Goal: Communication & Community: Participate in discussion

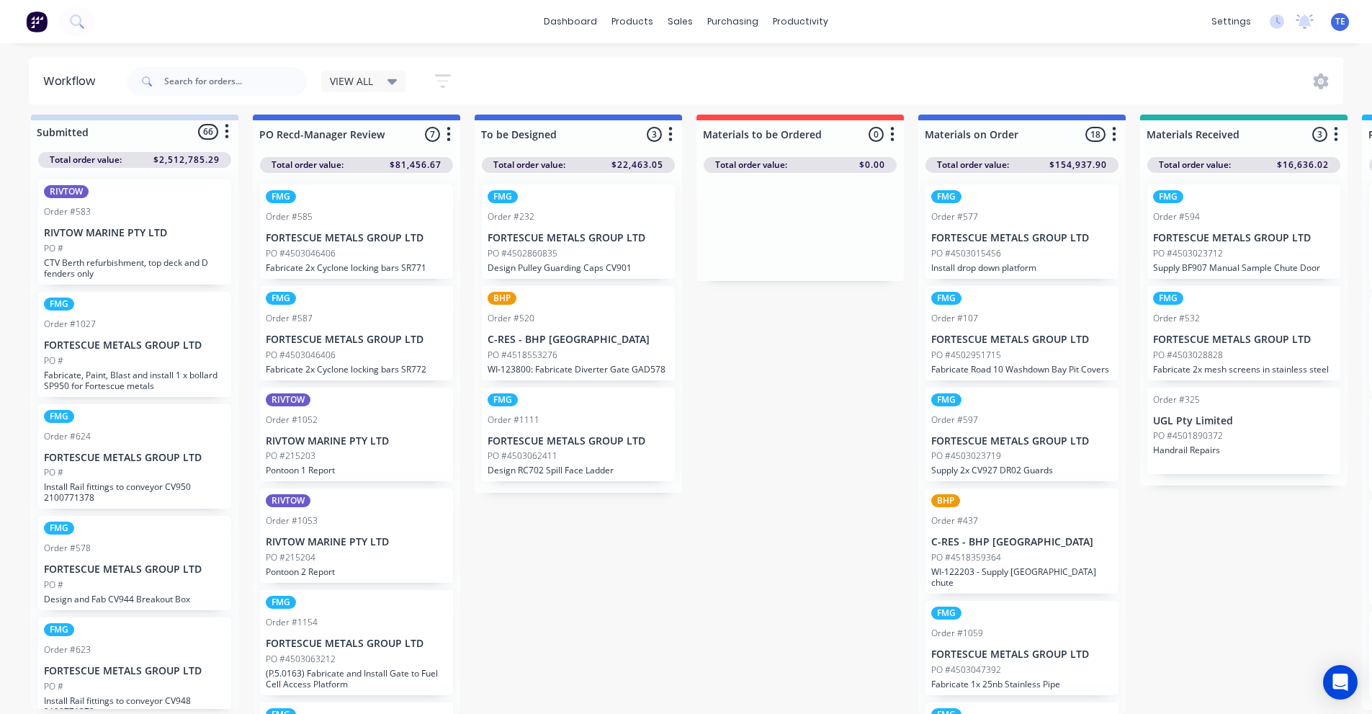
scroll to position [207, 0]
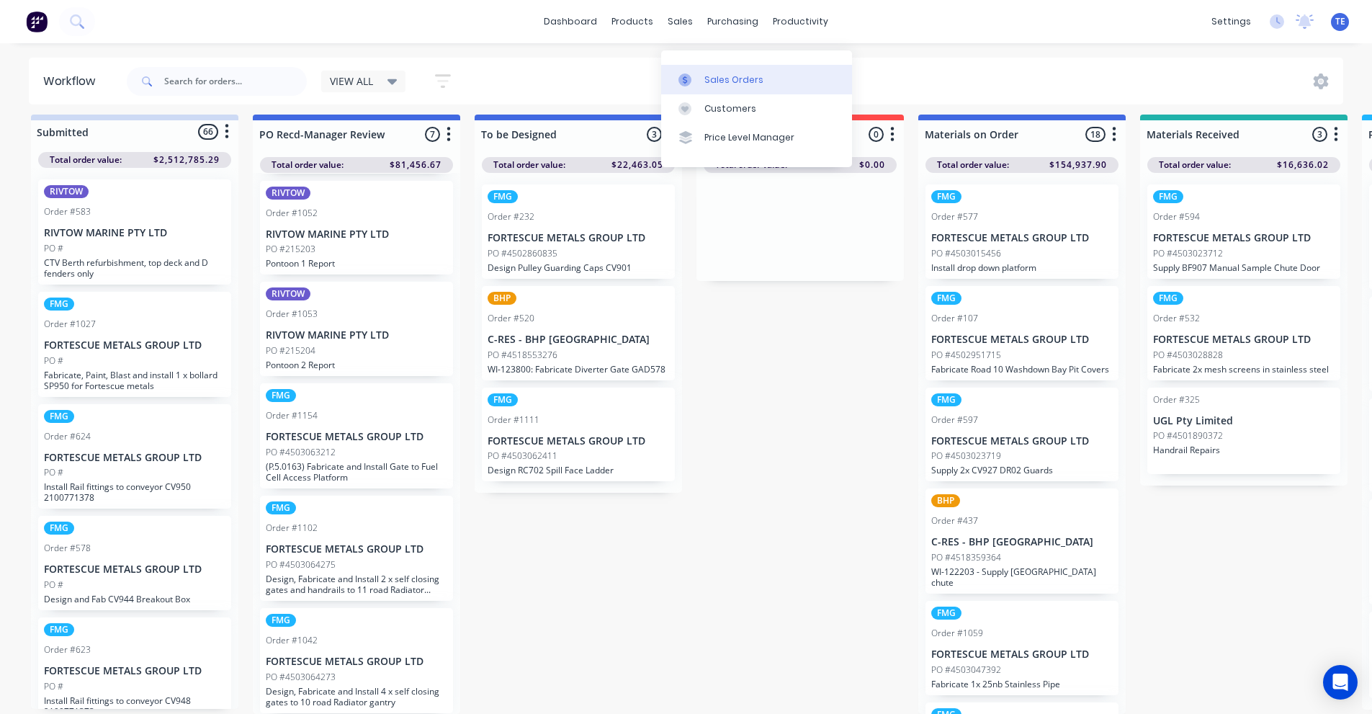
click at [714, 73] on div "Sales Orders" at bounding box center [734, 79] width 59 height 13
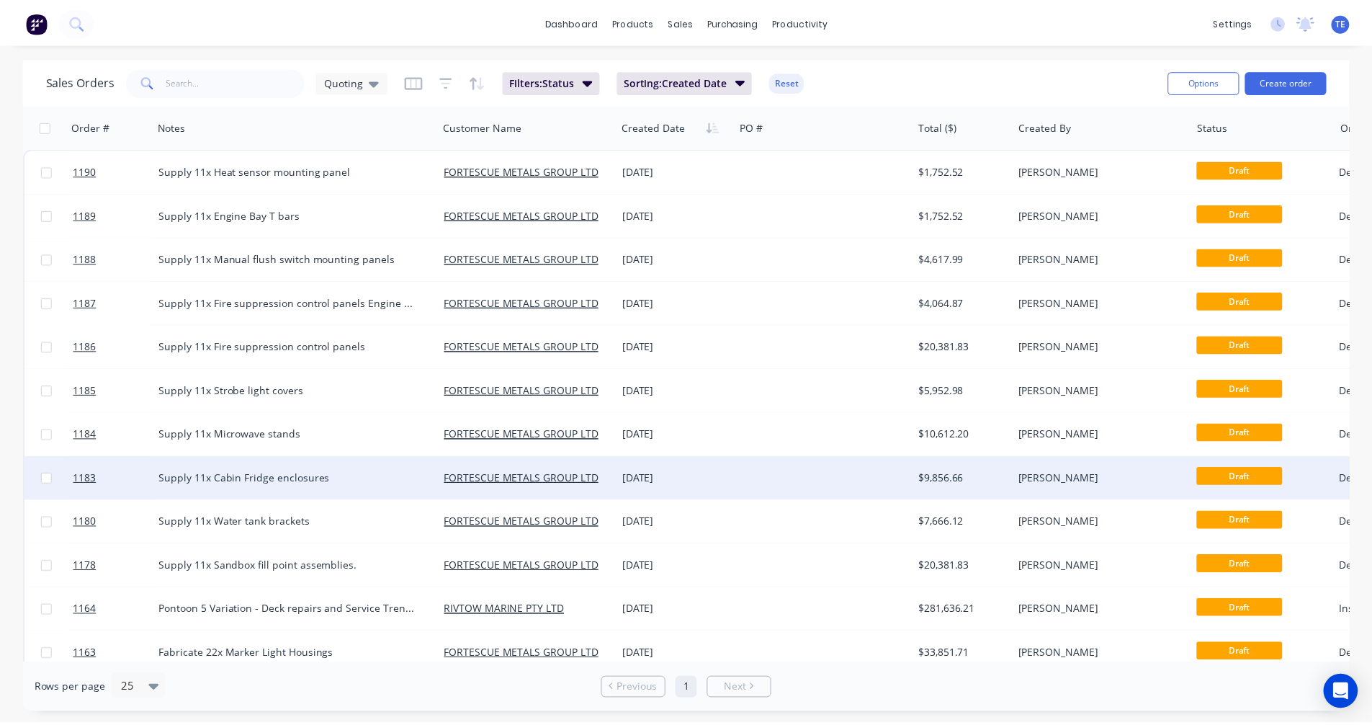
scroll to position [458, 0]
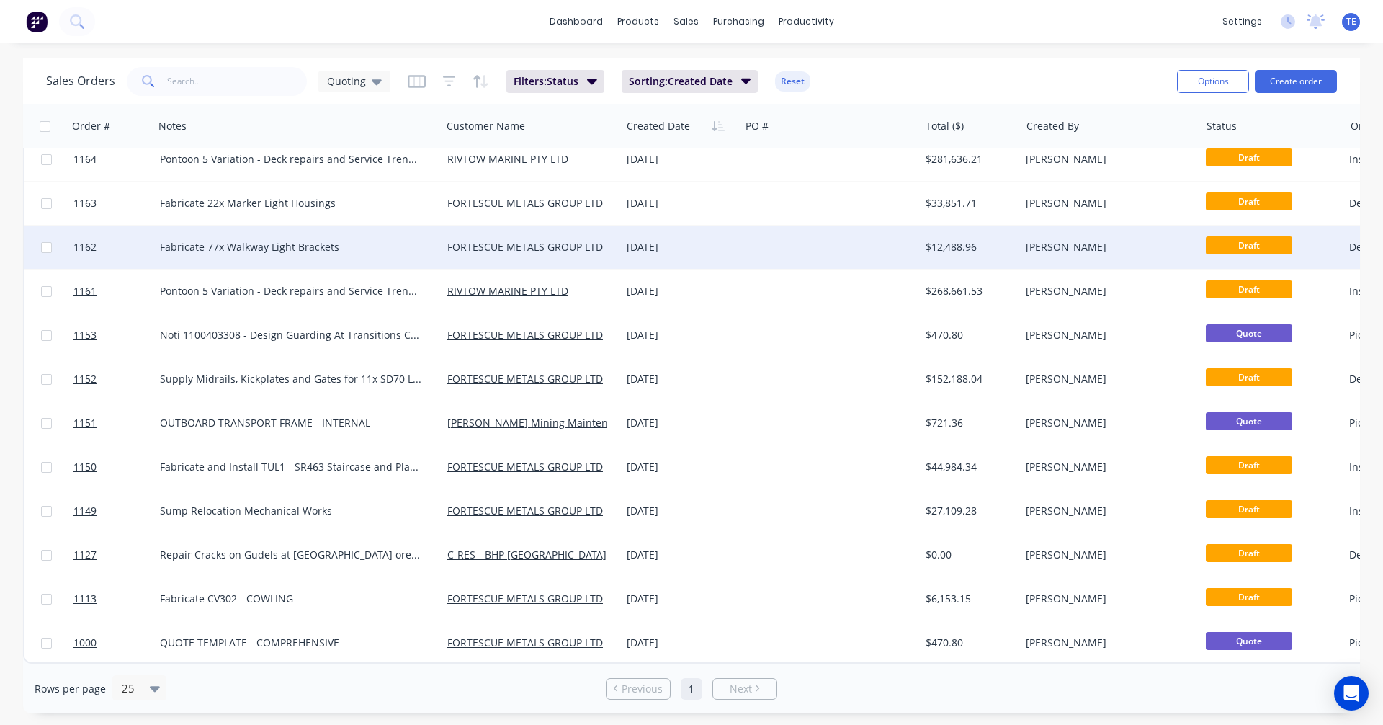
click at [815, 241] on div at bounding box center [829, 246] width 179 height 43
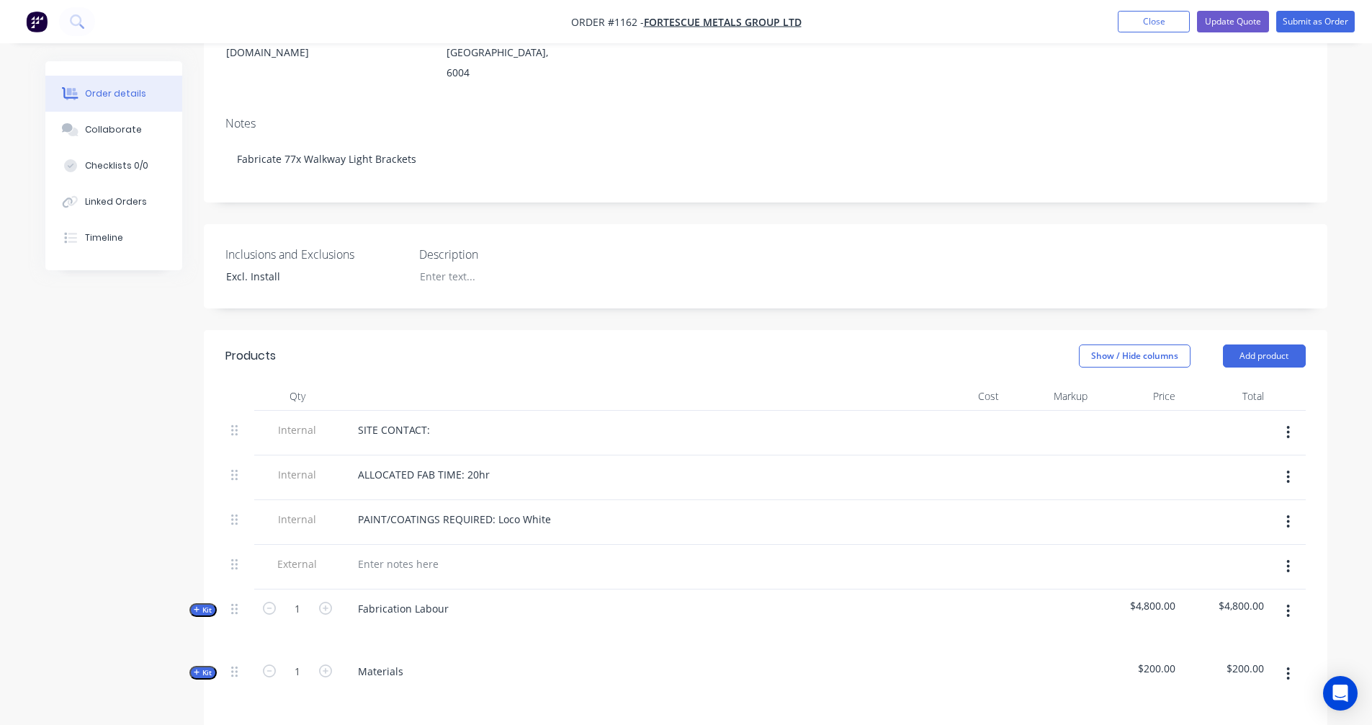
scroll to position [480, 0]
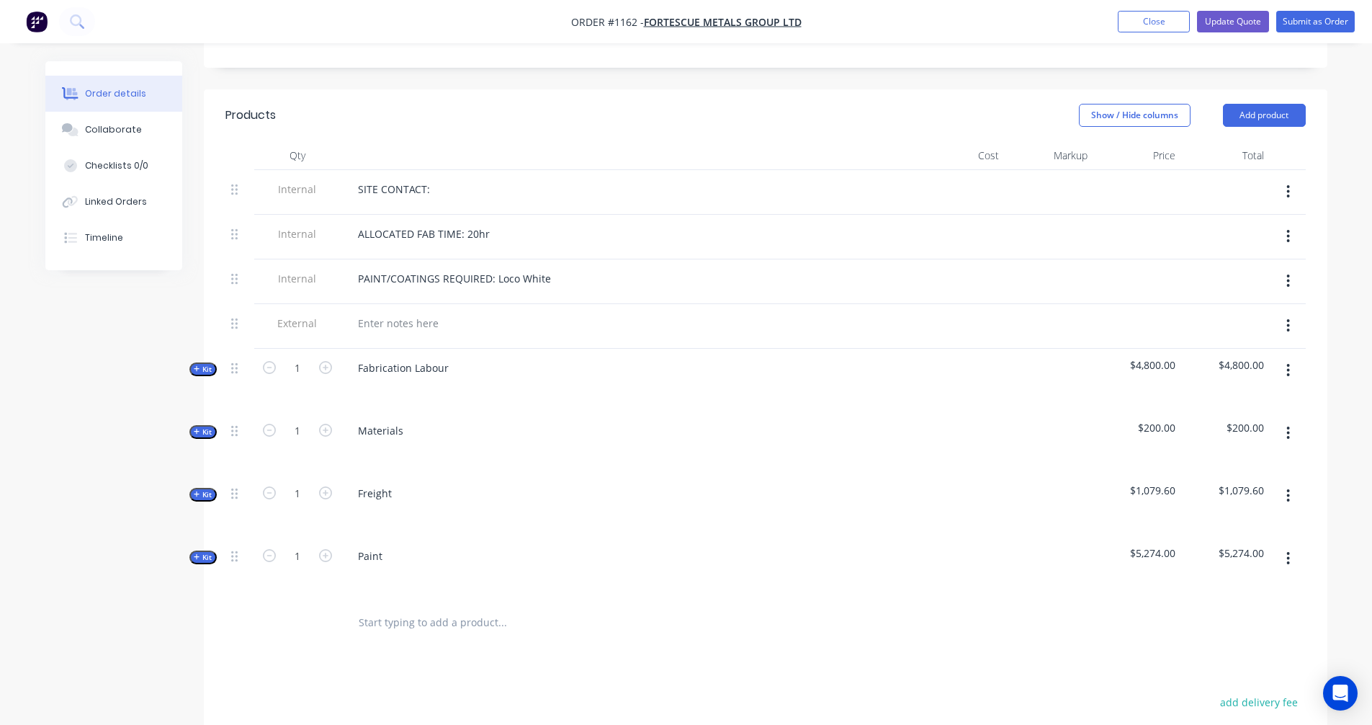
click at [198, 428] on icon "button" at bounding box center [197, 431] width 6 height 7
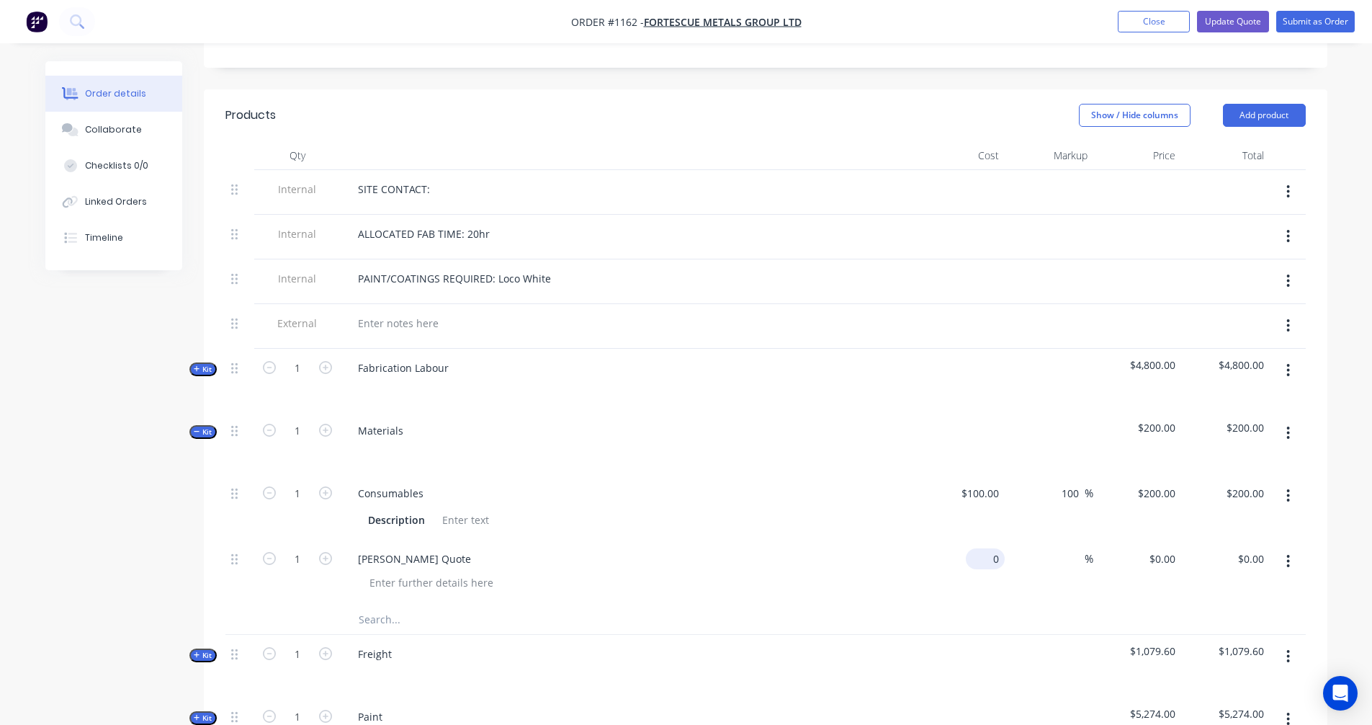
click at [990, 548] on input "0" at bounding box center [988, 558] width 33 height 21
type input "$1,239.16"
click at [1091, 550] on span "%" at bounding box center [1089, 558] width 9 height 17
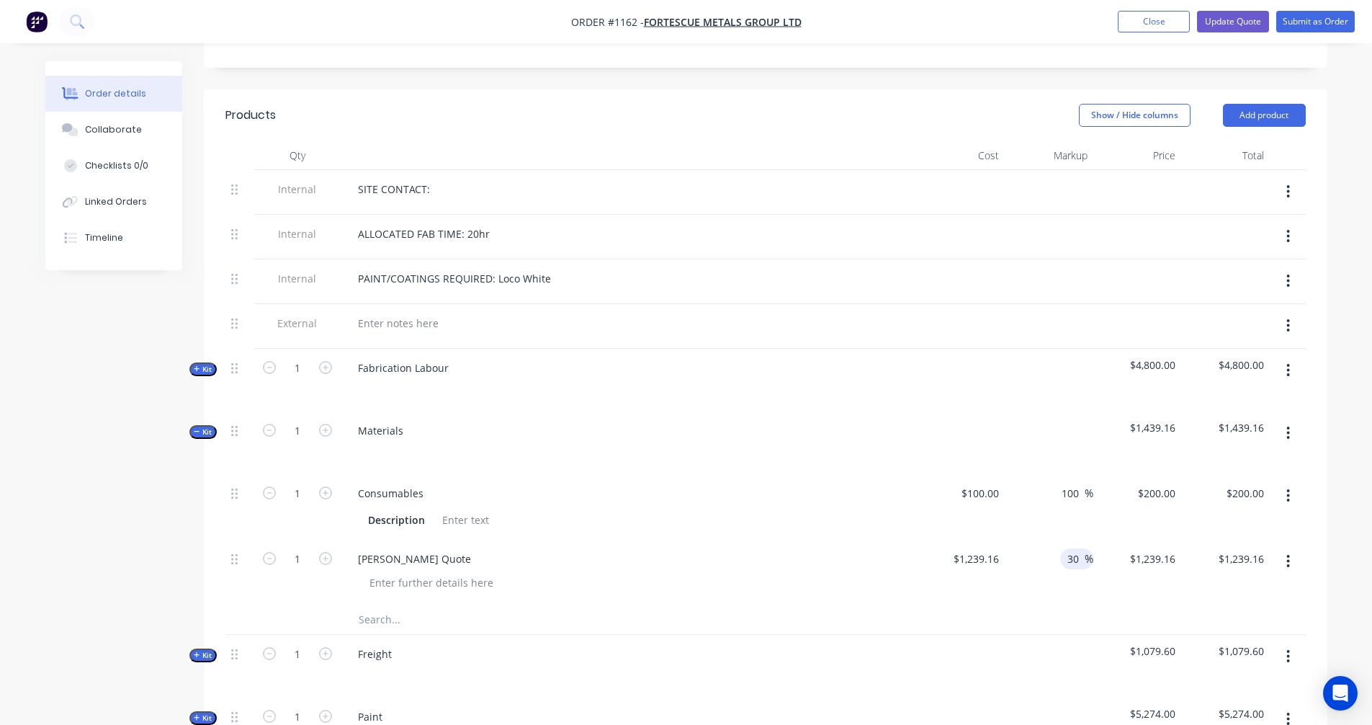
type input "30"
type input "$1,610.908"
type input "$1,610.91"
click at [990, 577] on div "$1,239.16 $1,239.16" at bounding box center [961, 573] width 89 height 66
click at [79, 135] on button "Collaborate" at bounding box center [113, 130] width 137 height 36
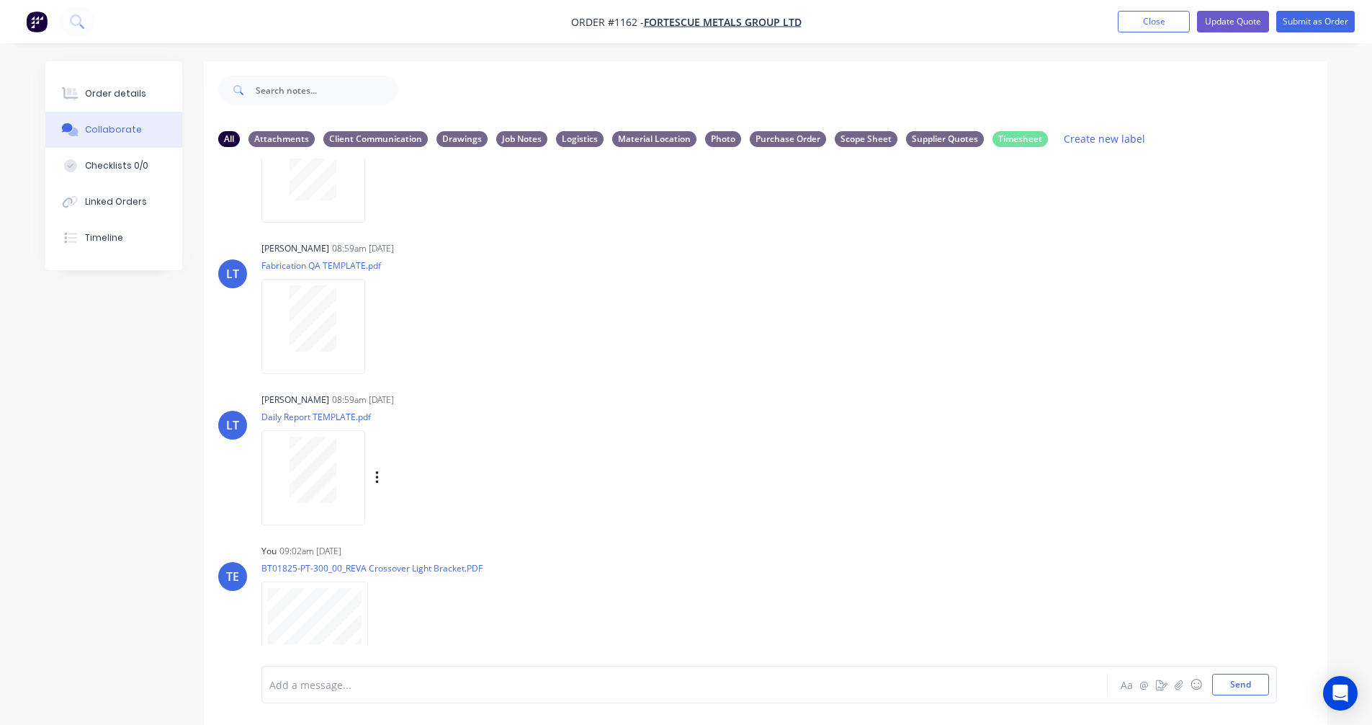
scroll to position [262, 0]
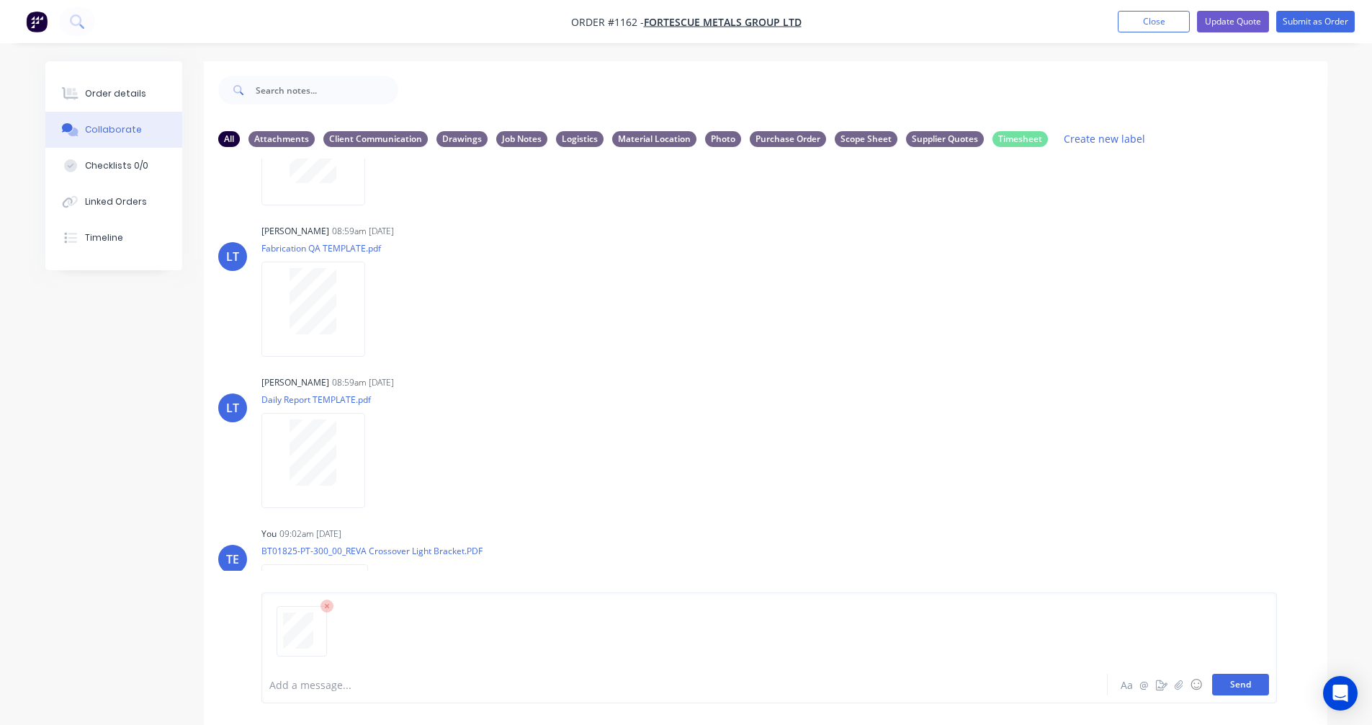
click at [1241, 680] on button "Send" at bounding box center [1240, 685] width 57 height 22
click at [380, 609] on icon "button" at bounding box center [380, 612] width 4 height 17
click at [453, 588] on button "Labels" at bounding box center [474, 581] width 162 height 32
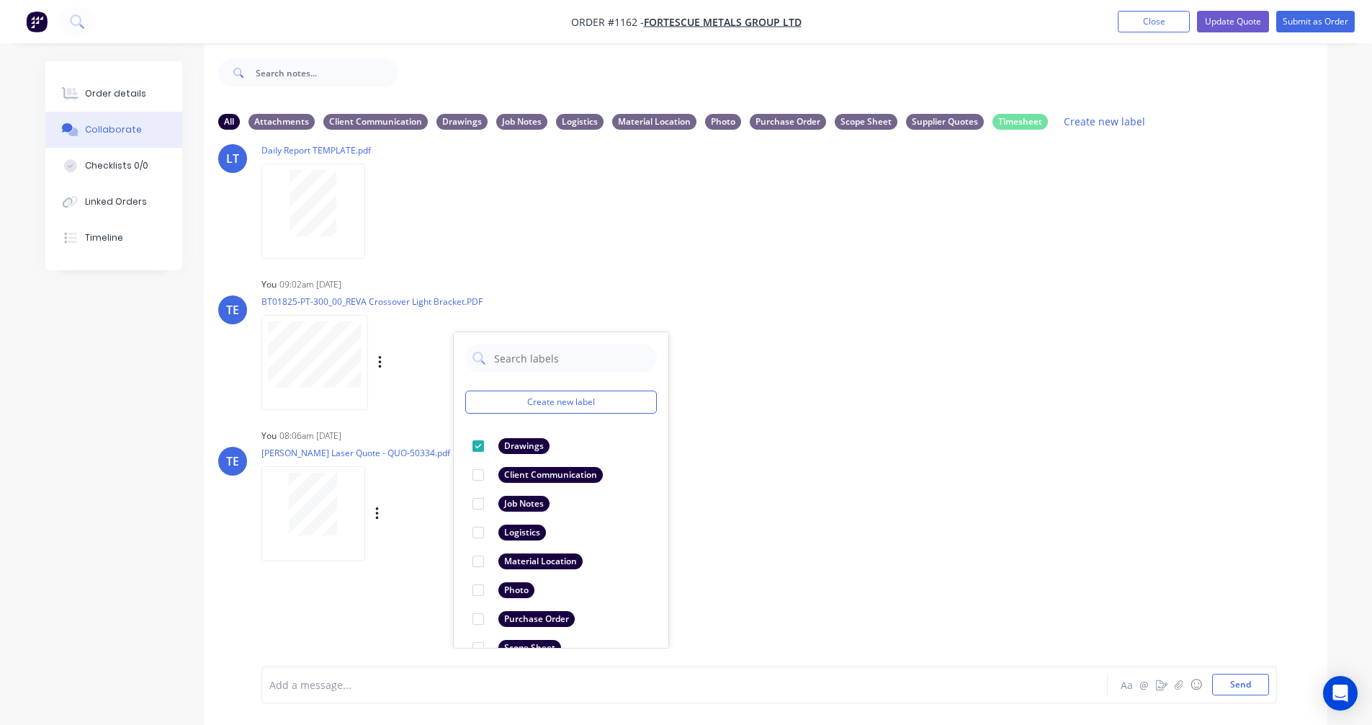
scroll to position [22, 0]
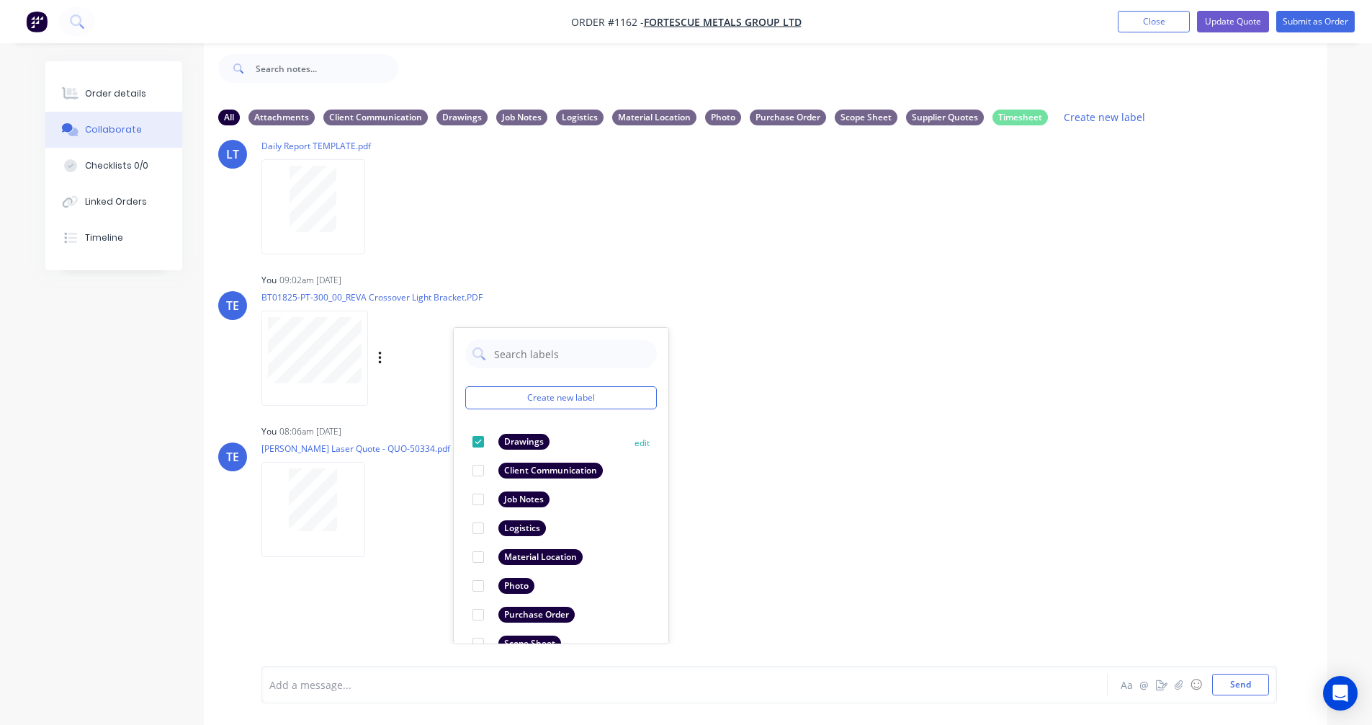
click at [478, 440] on div at bounding box center [478, 441] width 29 height 29
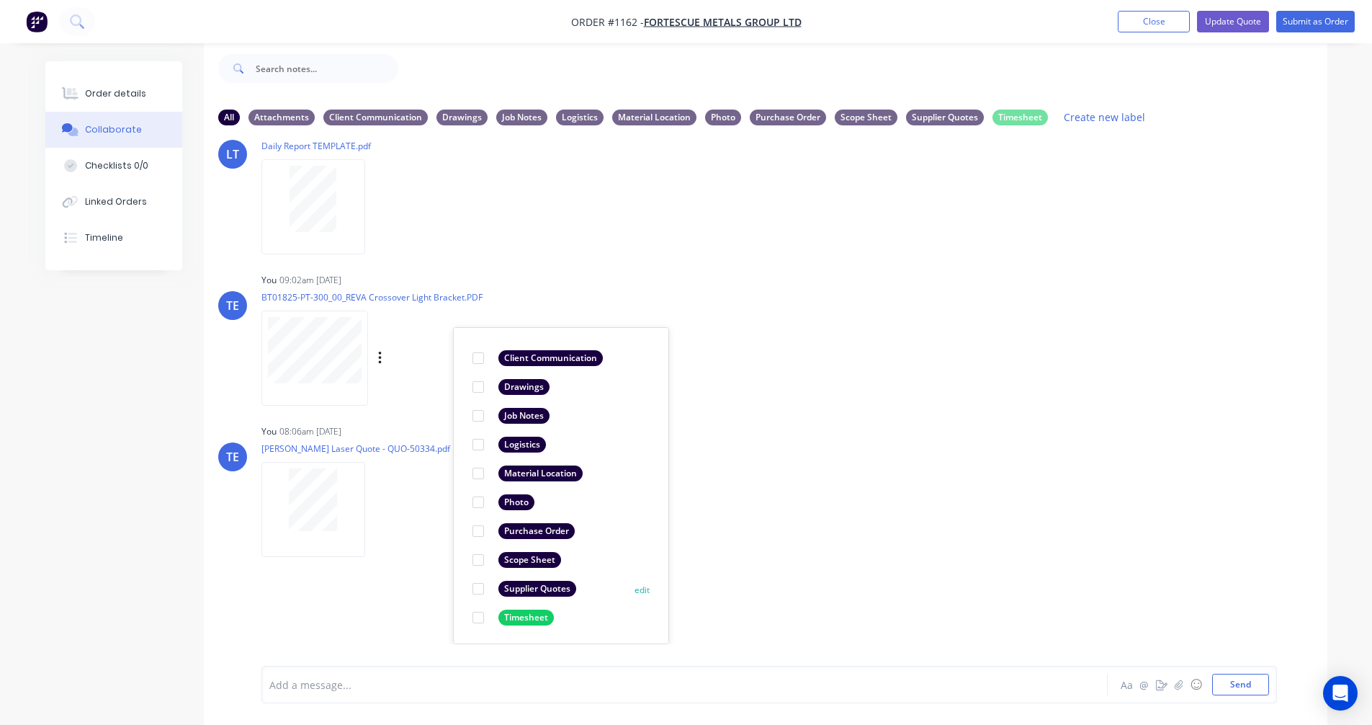
click at [479, 589] on div at bounding box center [478, 588] width 29 height 29
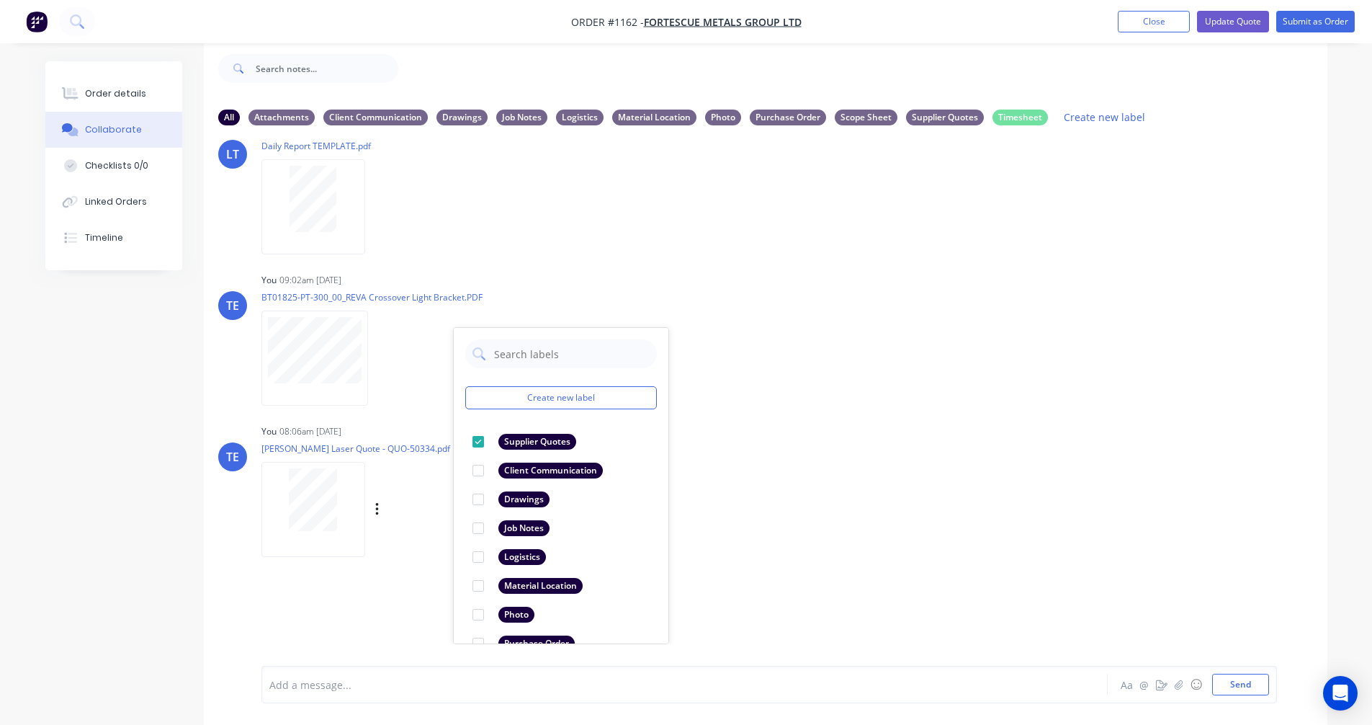
click at [937, 530] on div "TE You 08:06am [DATE] [PERSON_NAME] Laser Quote - QUO-50334.pdf Labels Download…" at bounding box center [766, 486] width 1124 height 130
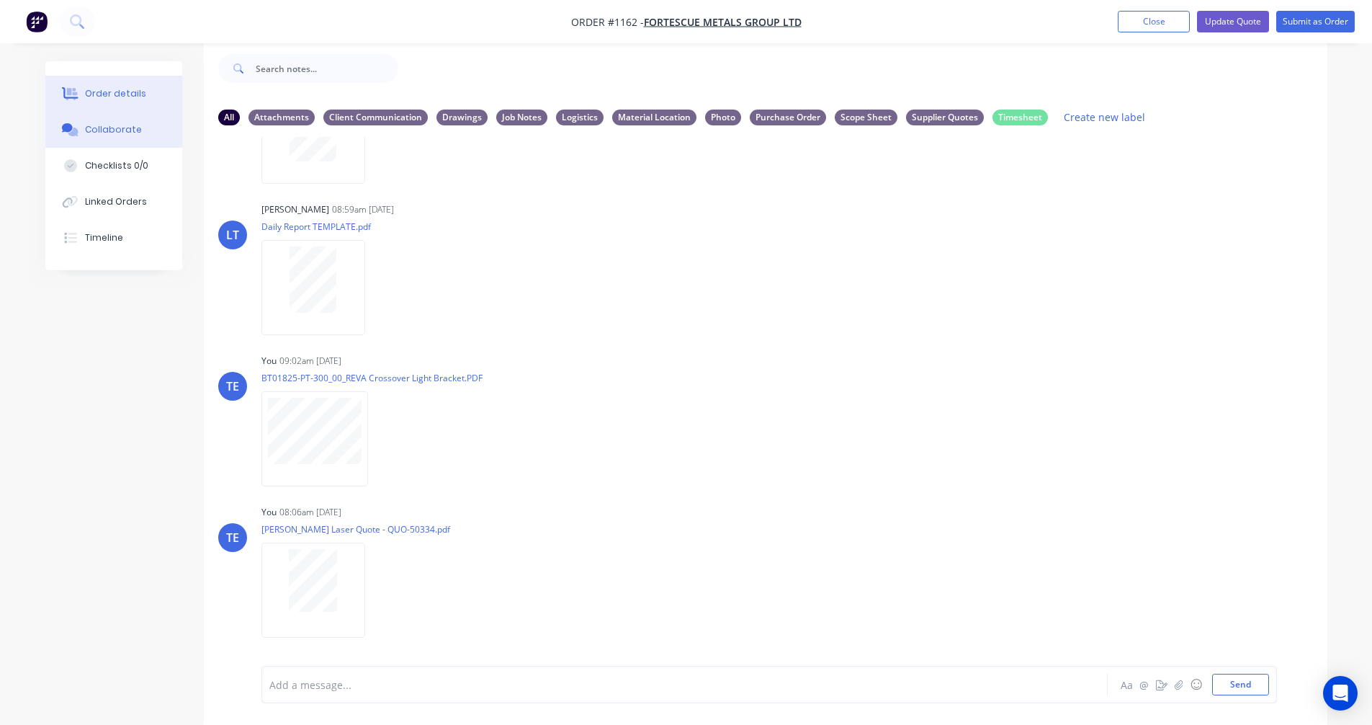
click at [138, 94] on div "Order details" at bounding box center [115, 93] width 61 height 13
